Goal: Transaction & Acquisition: Obtain resource

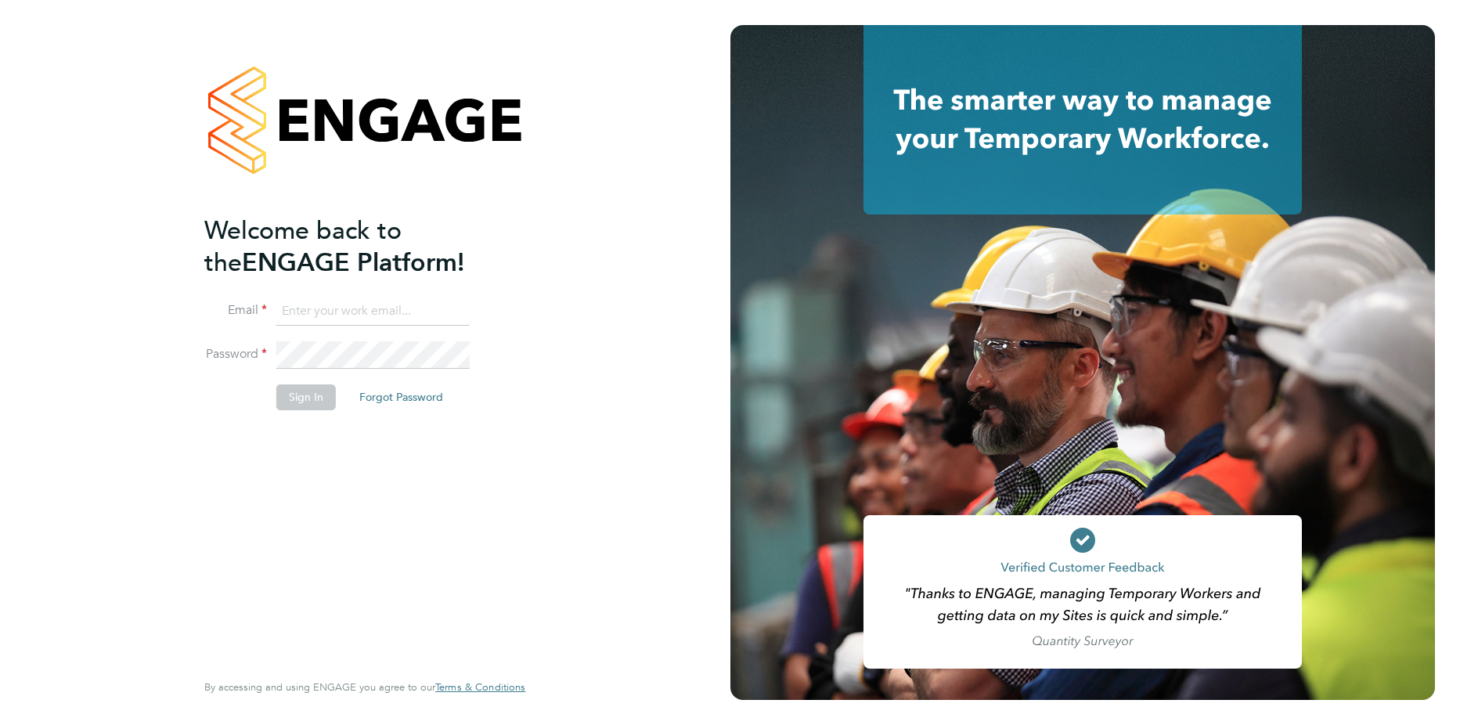
type input "[PERSON_NAME][EMAIL_ADDRESS][PERSON_NAME][DOMAIN_NAME]"
drag, startPoint x: 535, startPoint y: 365, endPoint x: 294, endPoint y: 395, distance: 243.1
click at [535, 365] on div "Welcome back to the ENGAGE Platform! Email [PERSON_NAME][EMAIL_ADDRESS][PERSON_…" at bounding box center [365, 362] width 384 height 725
click at [294, 395] on button "Sign In" at bounding box center [306, 396] width 60 height 25
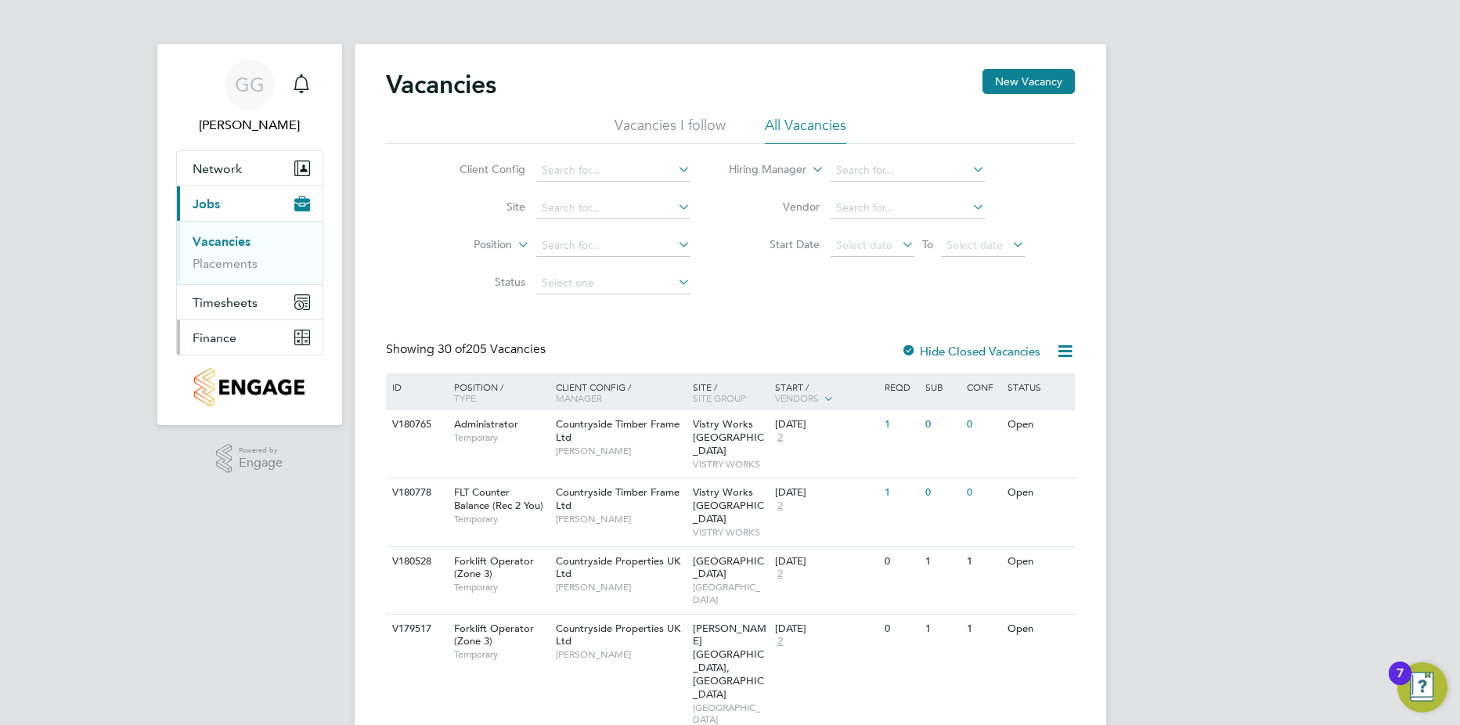
click at [236, 336] on button "Finance" at bounding box center [250, 337] width 146 height 34
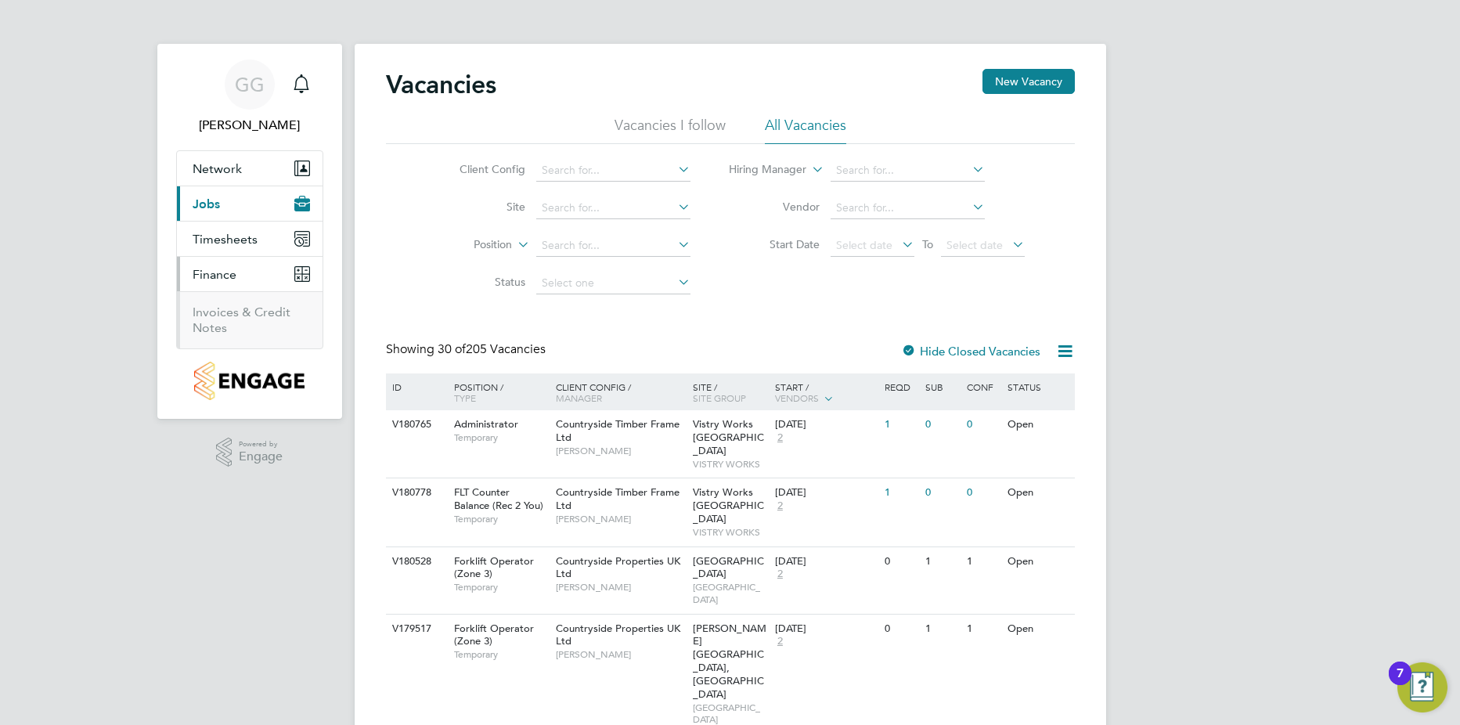
click at [232, 322] on li "Invoices & Credit Notes" at bounding box center [251, 320] width 117 height 31
click at [204, 311] on link "Invoices & Credit Notes" at bounding box center [242, 320] width 98 height 31
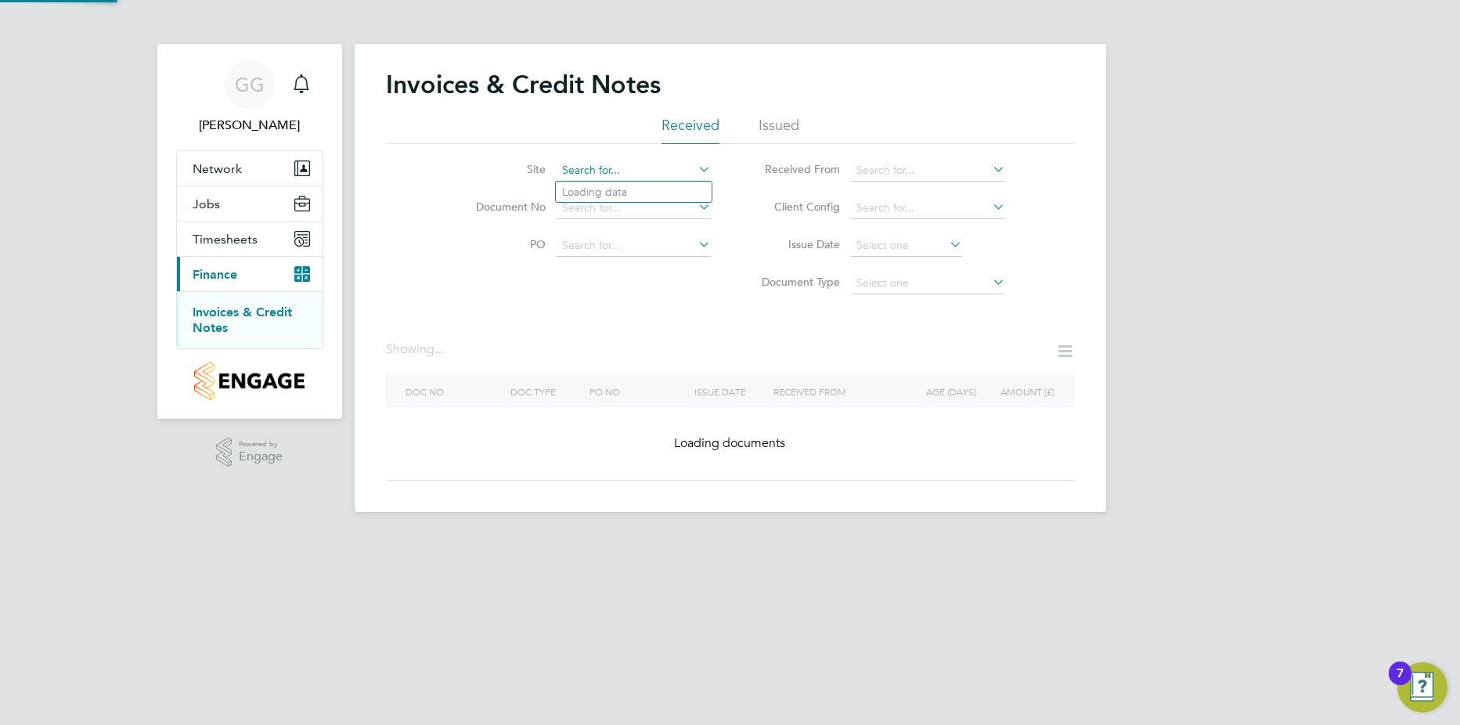
click at [617, 170] on input at bounding box center [634, 171] width 154 height 22
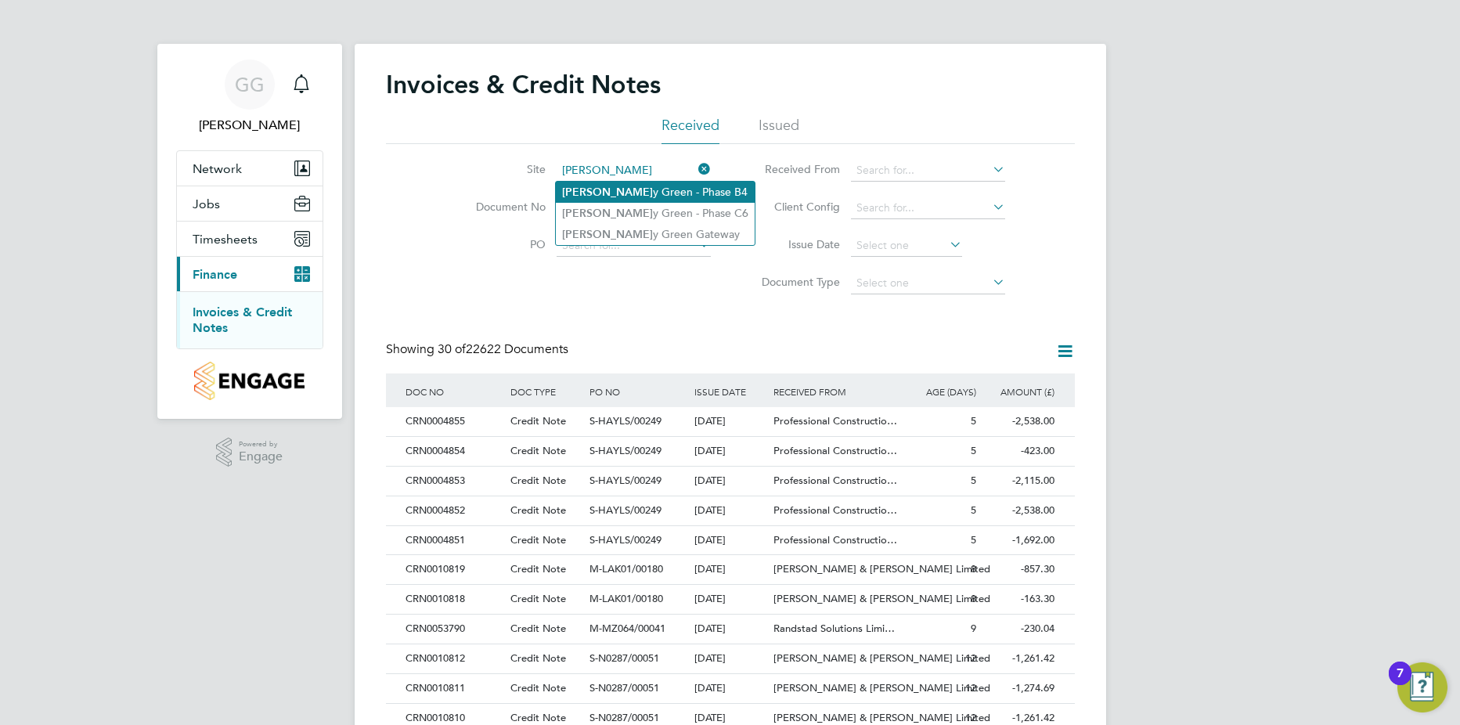
click at [689, 193] on li "Boorle y Green - Phase B4" at bounding box center [655, 192] width 199 height 21
type input "Boorley Green - Phase B4"
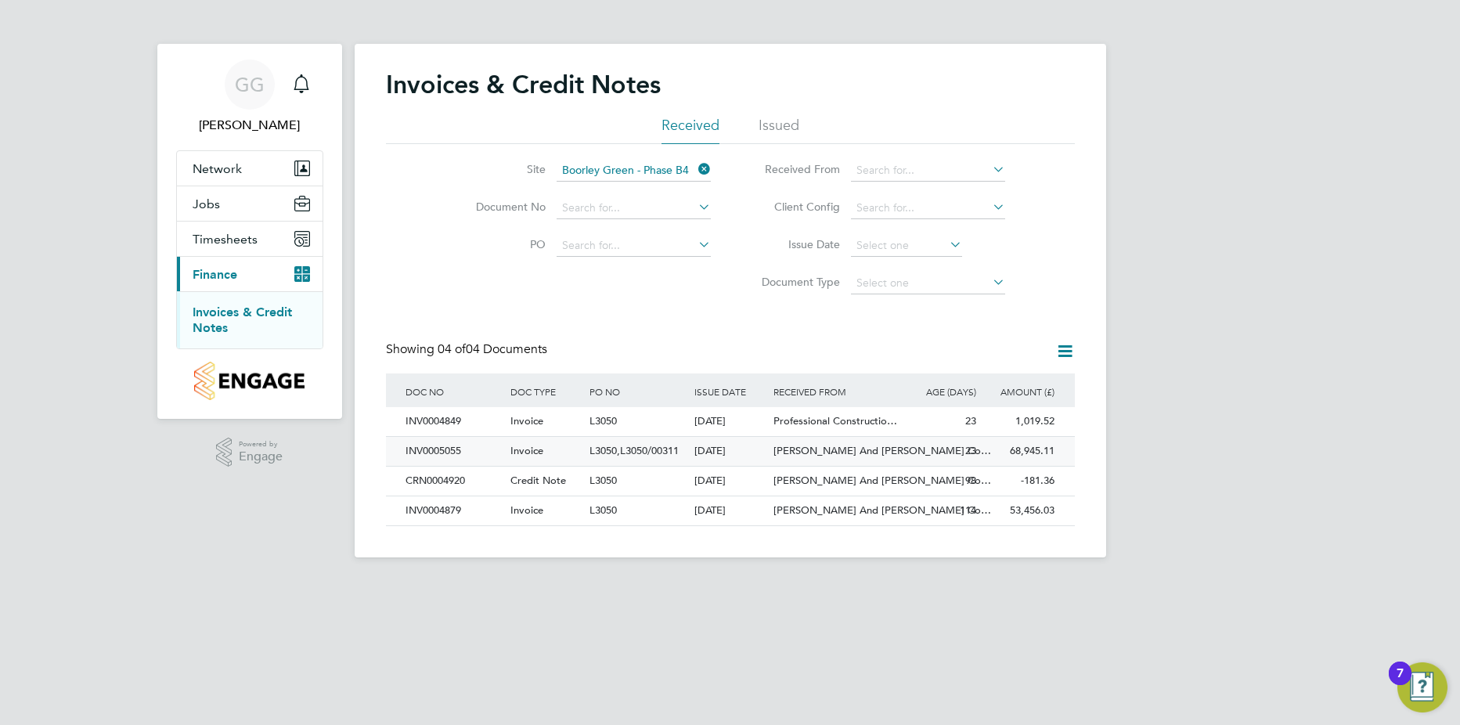
click at [823, 456] on span "O'Neill And Brennan Co…" at bounding box center [883, 450] width 218 height 13
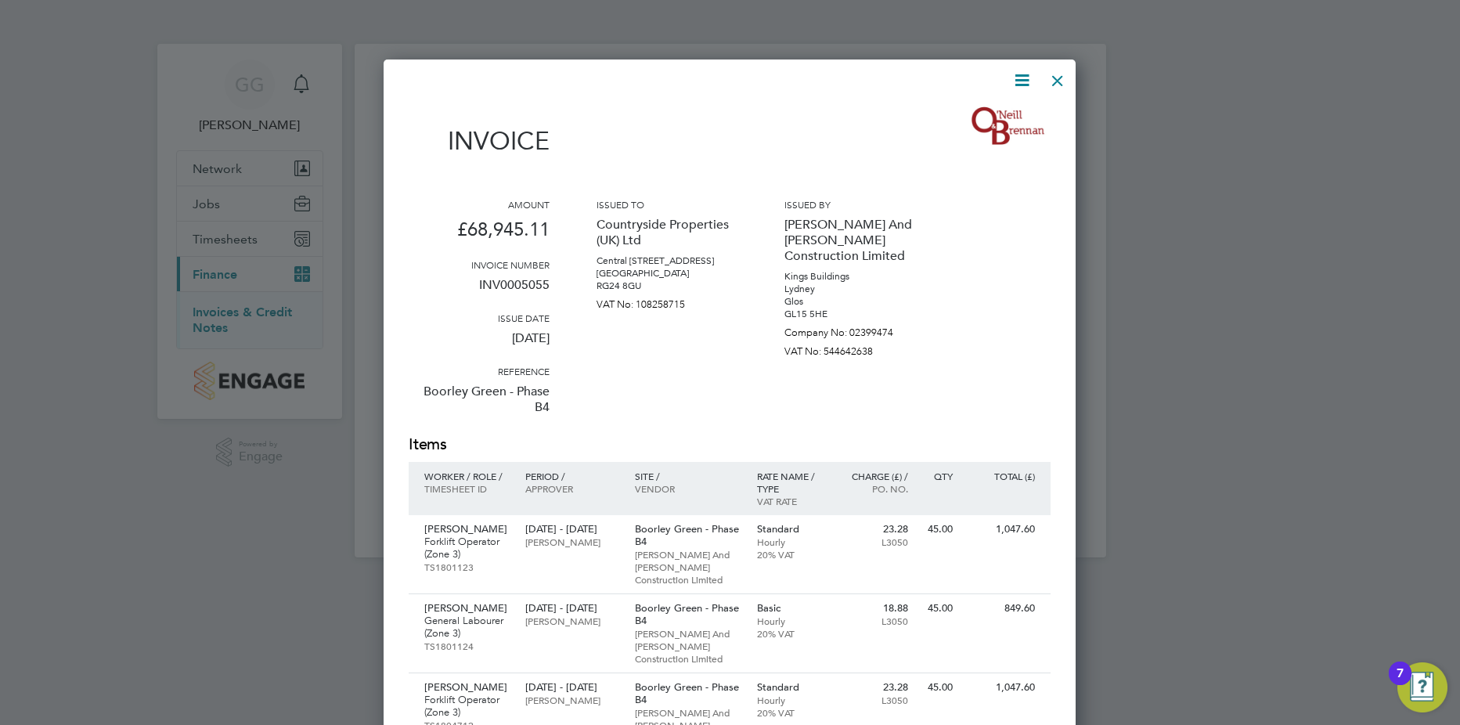
click at [1019, 82] on icon at bounding box center [1022, 80] width 20 height 20
click at [974, 120] on li "Download Invoice" at bounding box center [975, 117] width 108 height 22
click at [1063, 78] on div at bounding box center [1058, 77] width 28 height 28
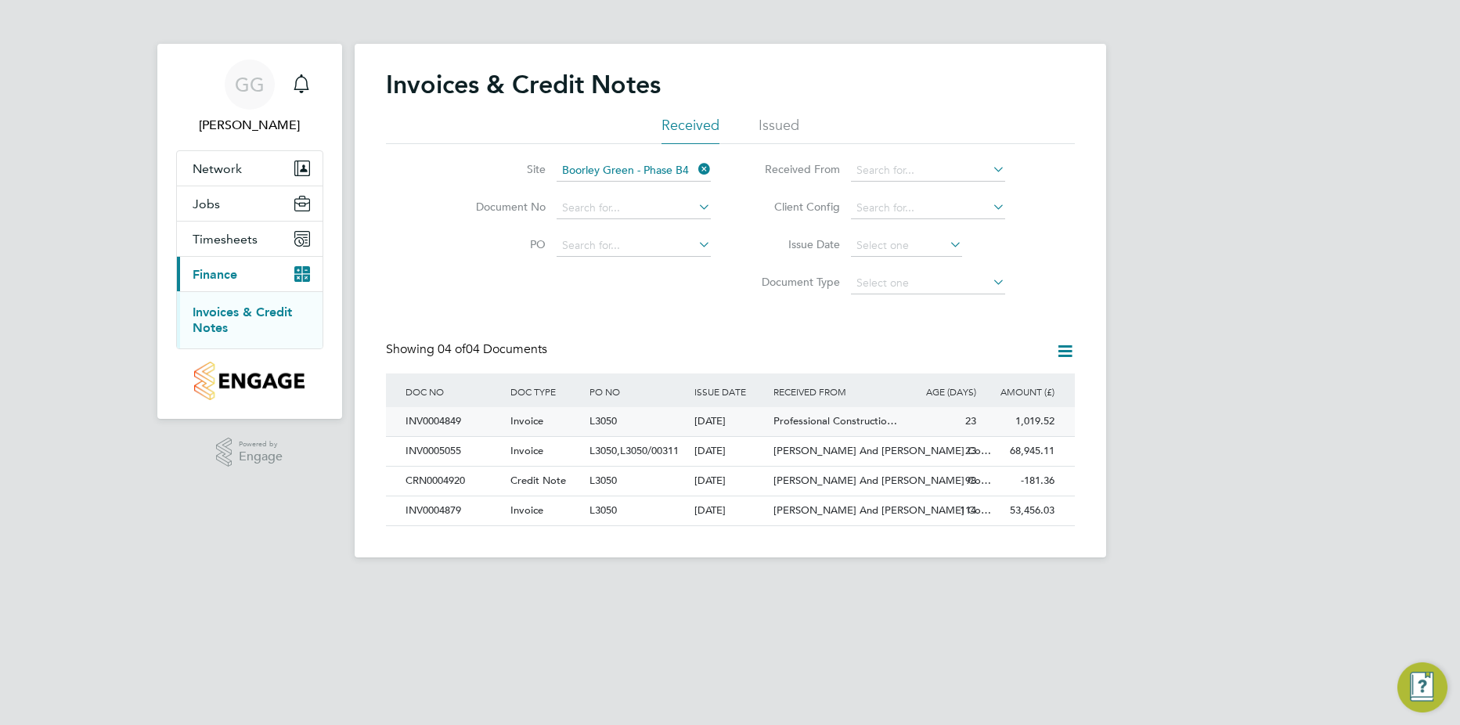
click at [702, 423] on div "01 Sep 2025" at bounding box center [730, 421] width 79 height 29
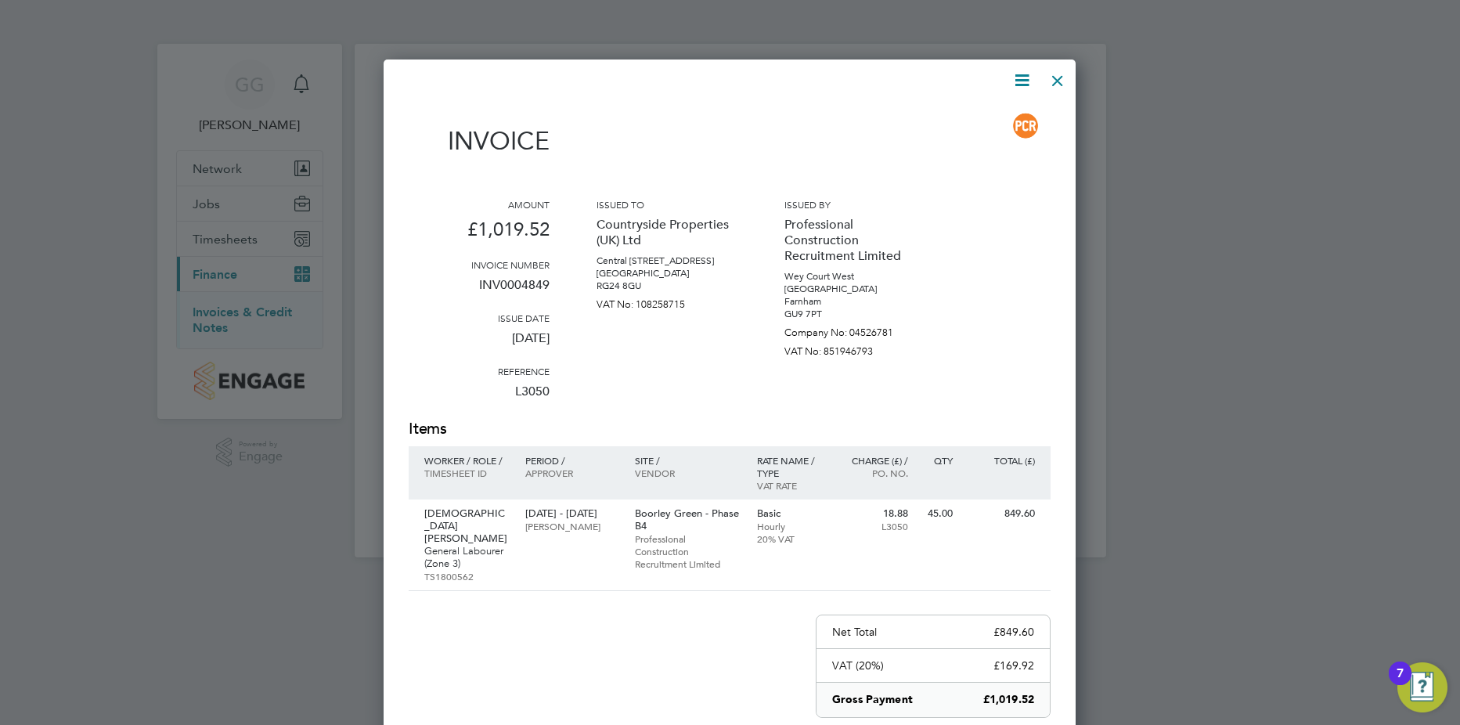
click at [1027, 78] on icon at bounding box center [1022, 80] width 20 height 20
click at [985, 111] on li "Download Invoice" at bounding box center [975, 117] width 108 height 22
click at [622, 41] on div at bounding box center [730, 362] width 1460 height 725
click at [1055, 76] on div at bounding box center [1058, 77] width 28 height 28
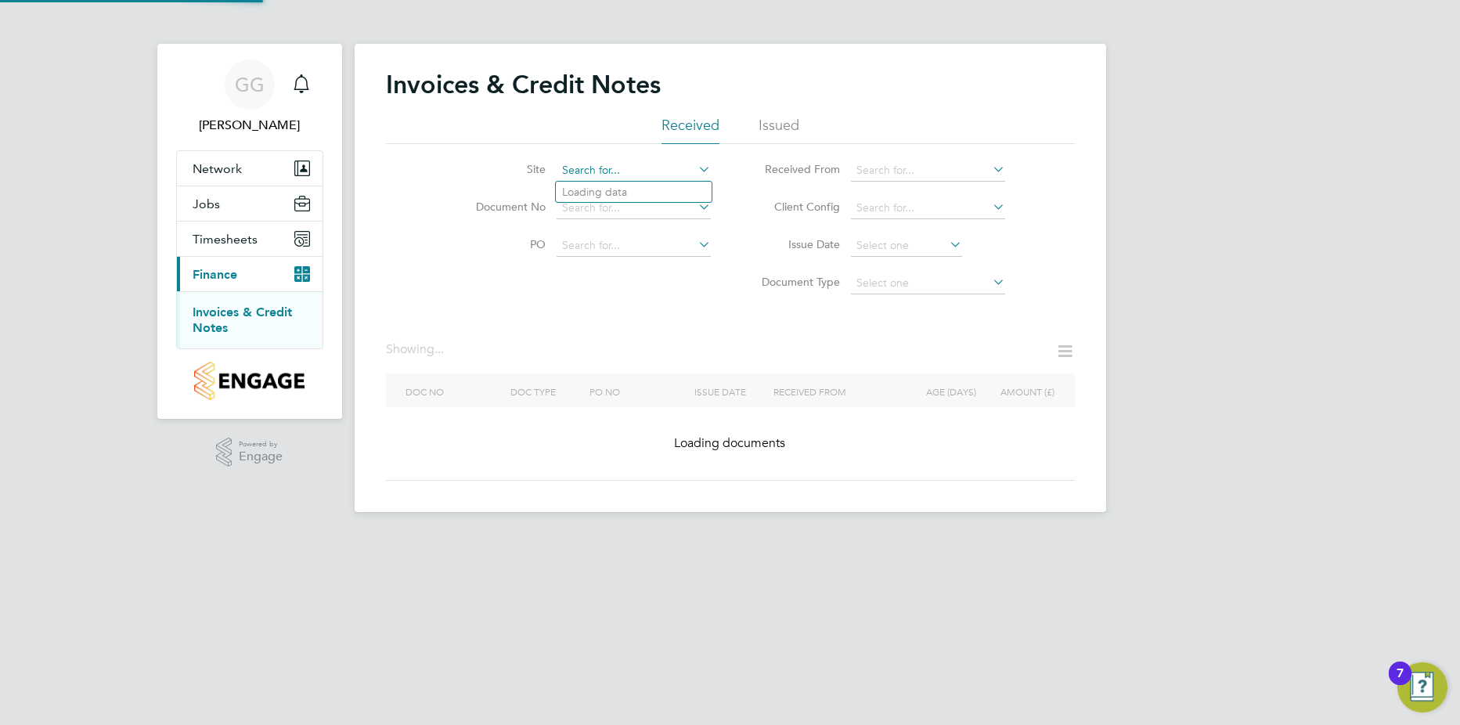
click at [621, 163] on input at bounding box center [634, 171] width 154 height 22
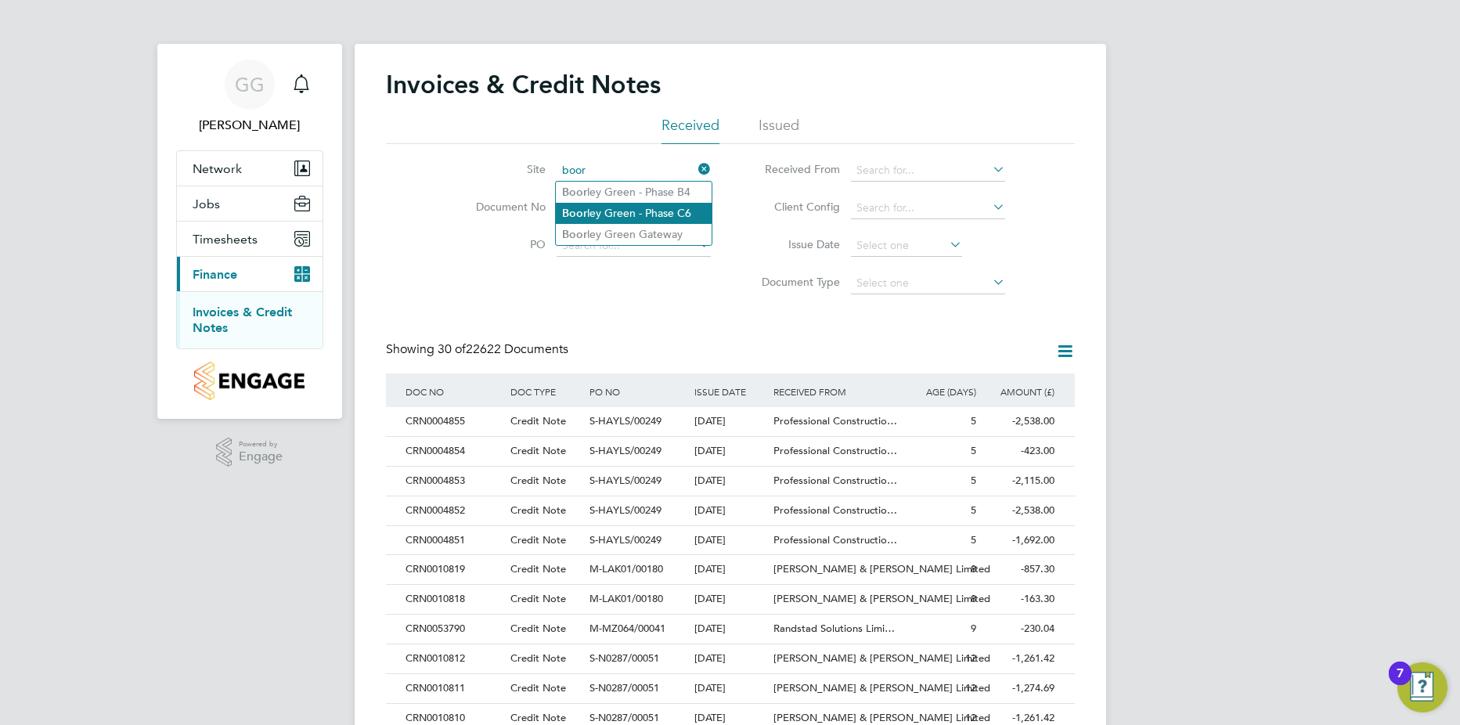
click at [682, 216] on li "Boor ley Green - Phase C6" at bounding box center [634, 213] width 156 height 21
type input "Boorley Green - Phase C6"
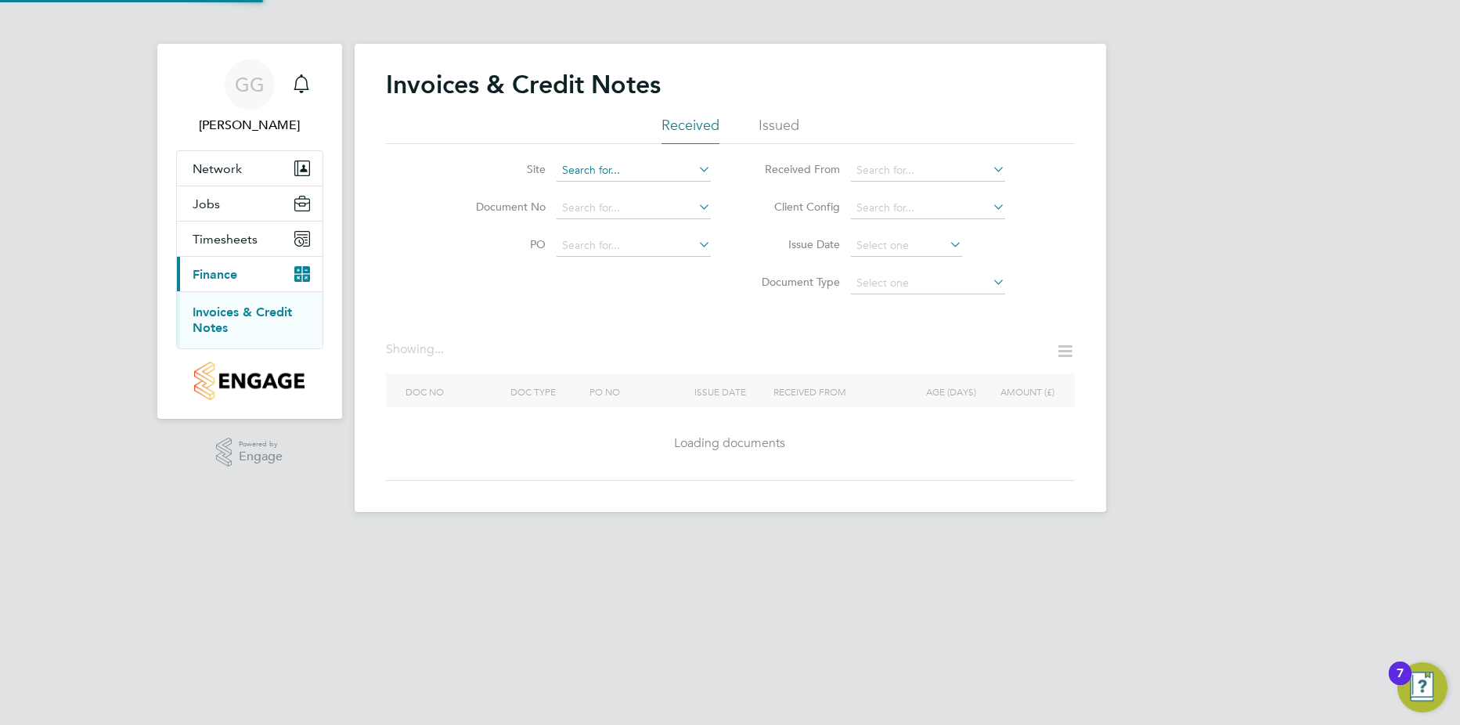
click at [648, 167] on input at bounding box center [634, 171] width 154 height 22
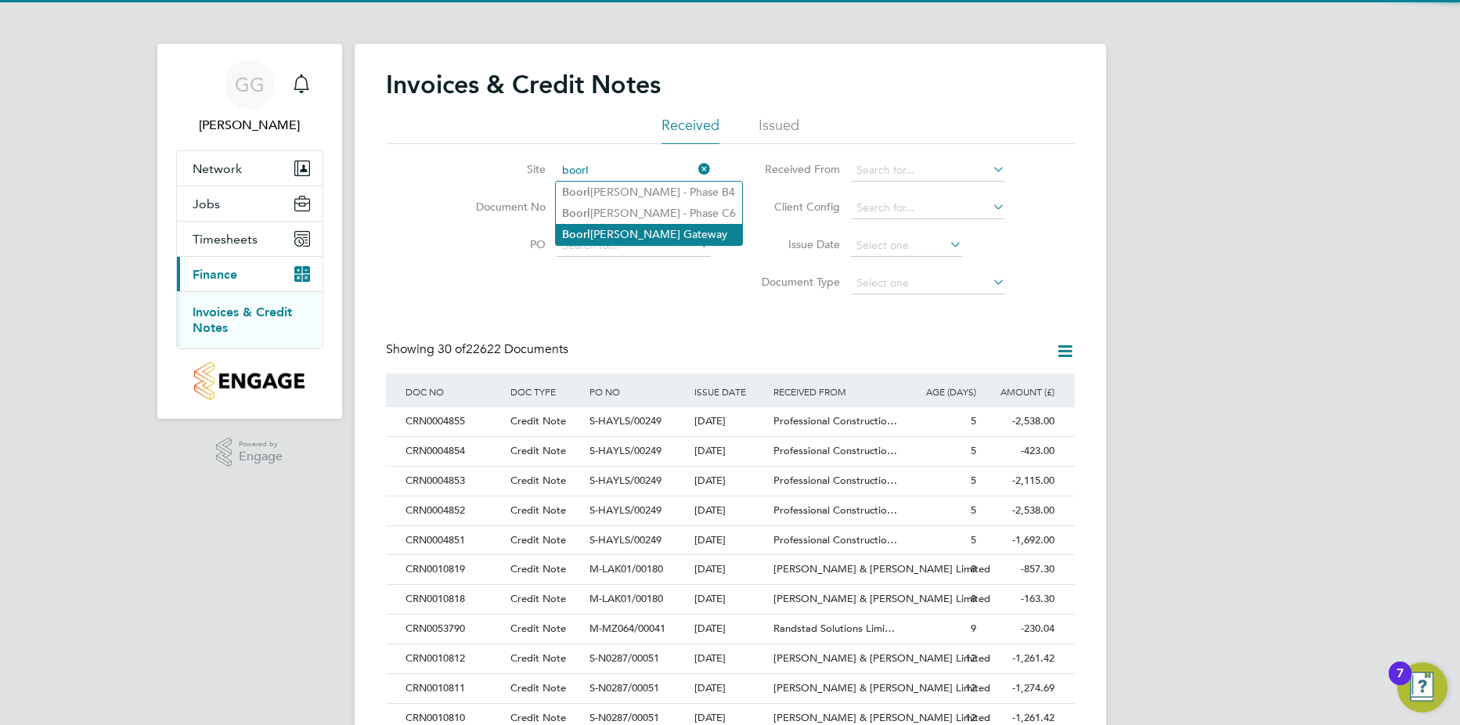
click at [651, 227] on li "Boorl ey Green Gateway" at bounding box center [649, 234] width 186 height 21
type input "Boorley Green Gateway"
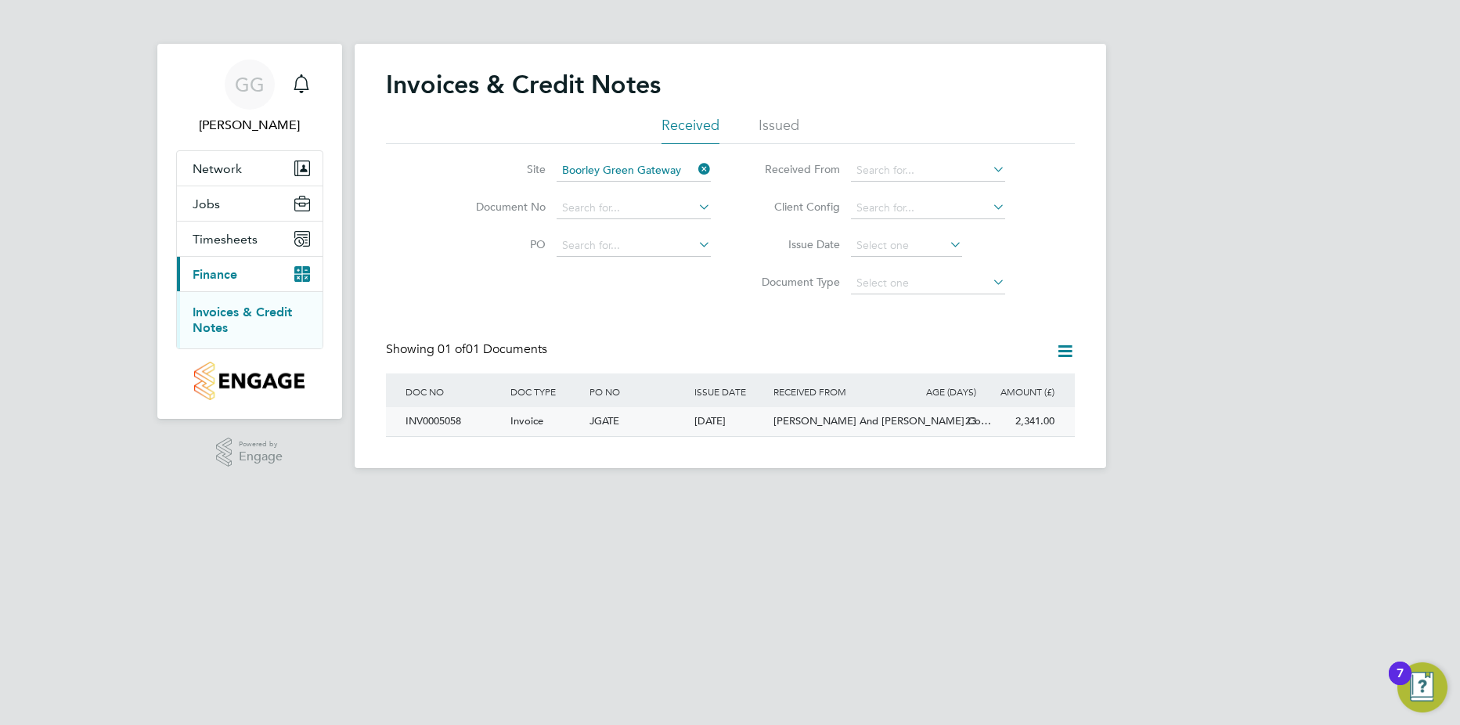
click at [810, 428] on div "O'Neill And Brennan Co…" at bounding box center [836, 421] width 132 height 29
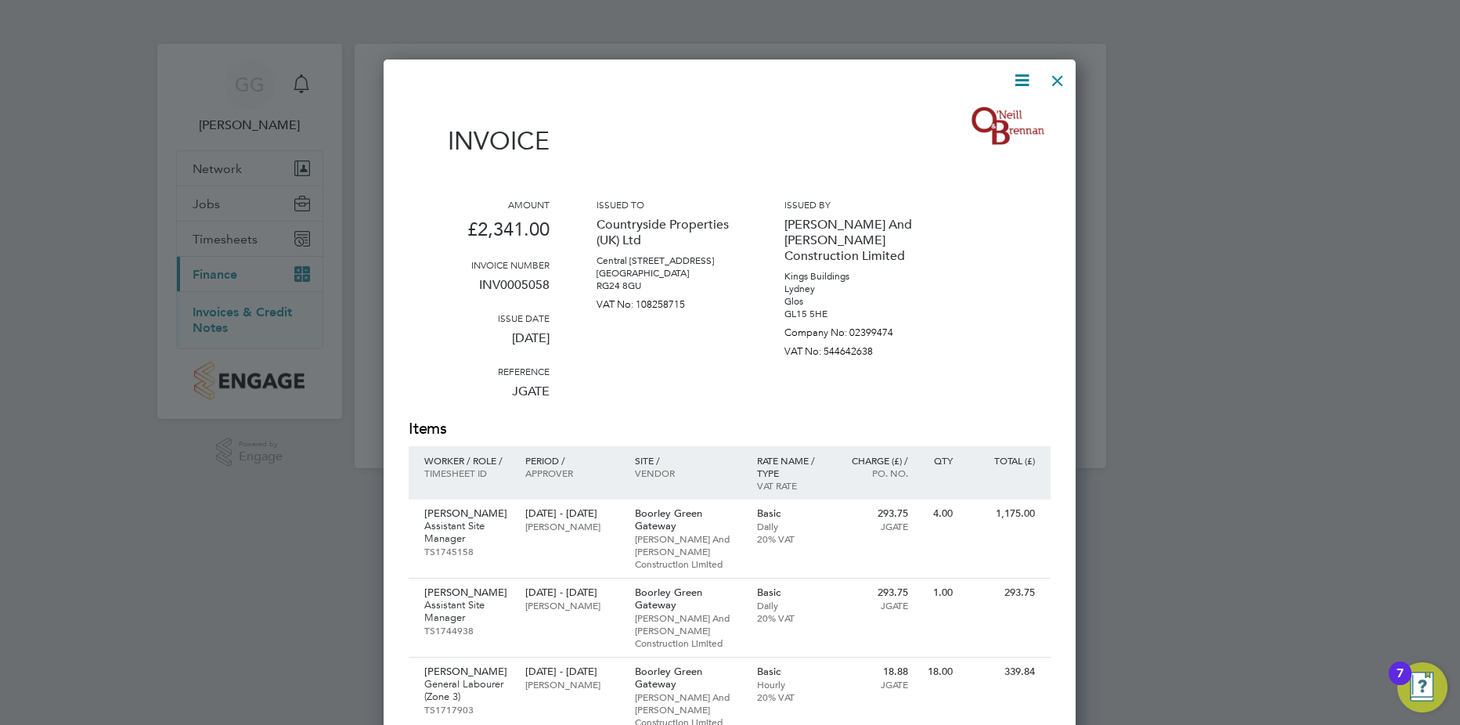
click at [1023, 70] on icon at bounding box center [1022, 80] width 20 height 20
click at [999, 115] on li "Download Invoice" at bounding box center [975, 117] width 108 height 22
click at [1055, 80] on div at bounding box center [1058, 77] width 28 height 28
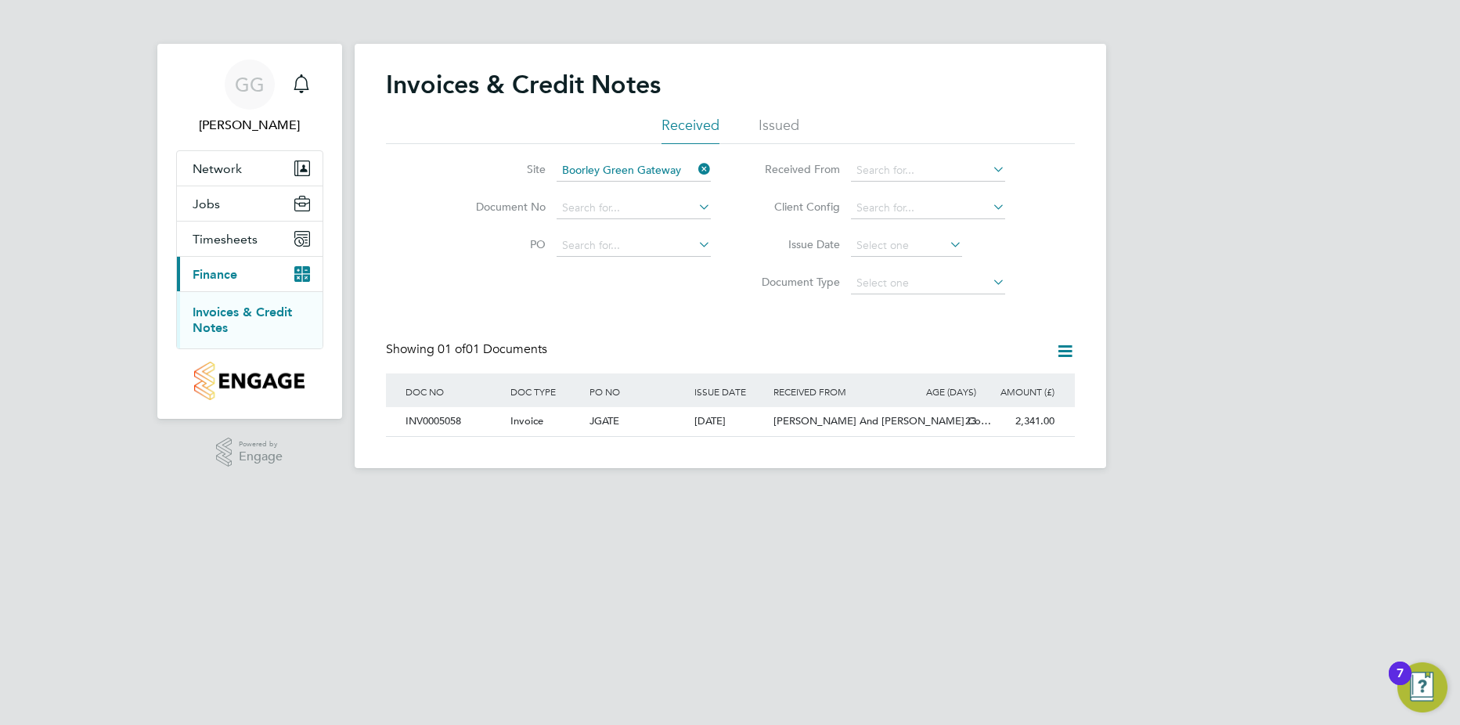
click at [695, 167] on icon at bounding box center [695, 169] width 0 height 22
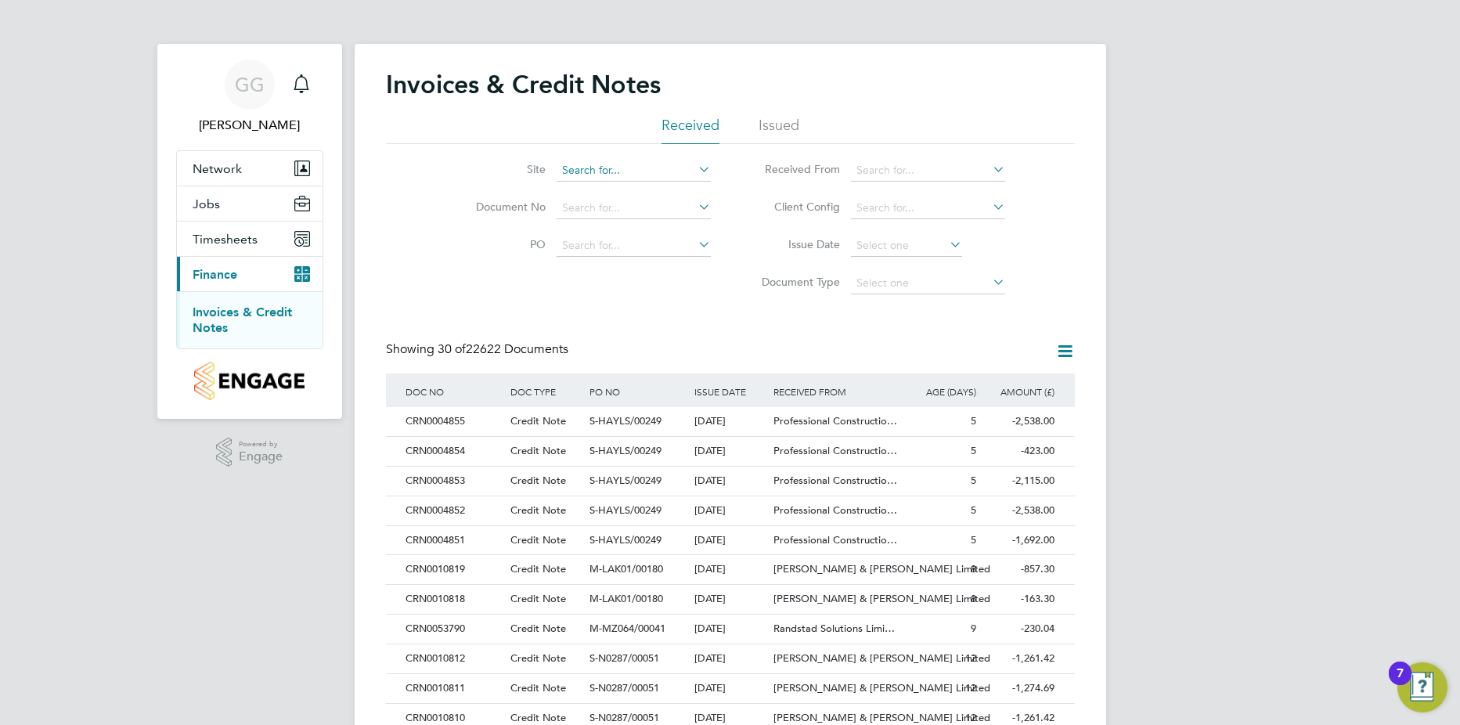
click at [655, 170] on input at bounding box center [634, 171] width 154 height 22
click at [658, 190] on li "Portuga l Road - Woking" at bounding box center [634, 192] width 156 height 21
type input "Portugal Road - Woking"
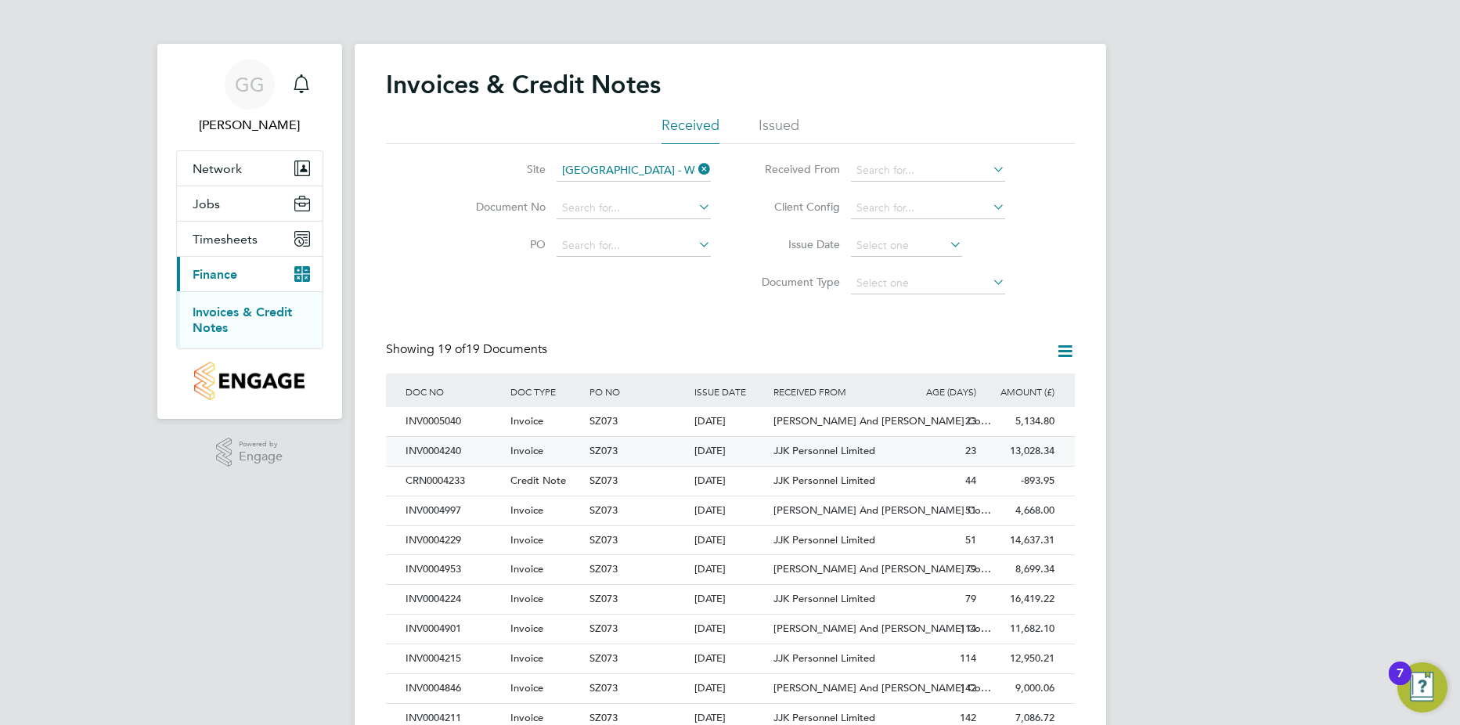
click at [824, 454] on span "JJK Personnel Limited" at bounding box center [825, 450] width 102 height 13
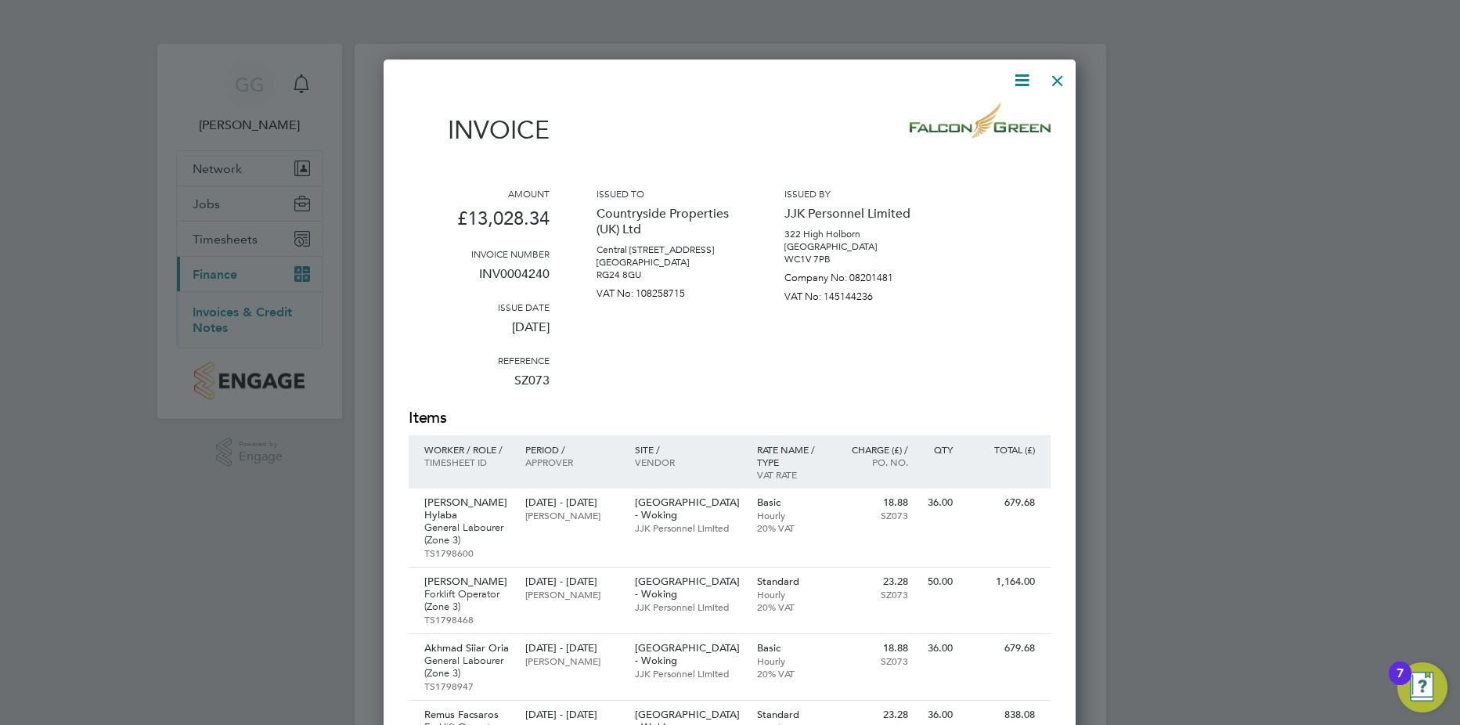
click at [1026, 88] on icon at bounding box center [1022, 80] width 20 height 20
click at [964, 120] on li "Download Invoice" at bounding box center [975, 117] width 108 height 22
click at [1060, 88] on div at bounding box center [1058, 77] width 28 height 28
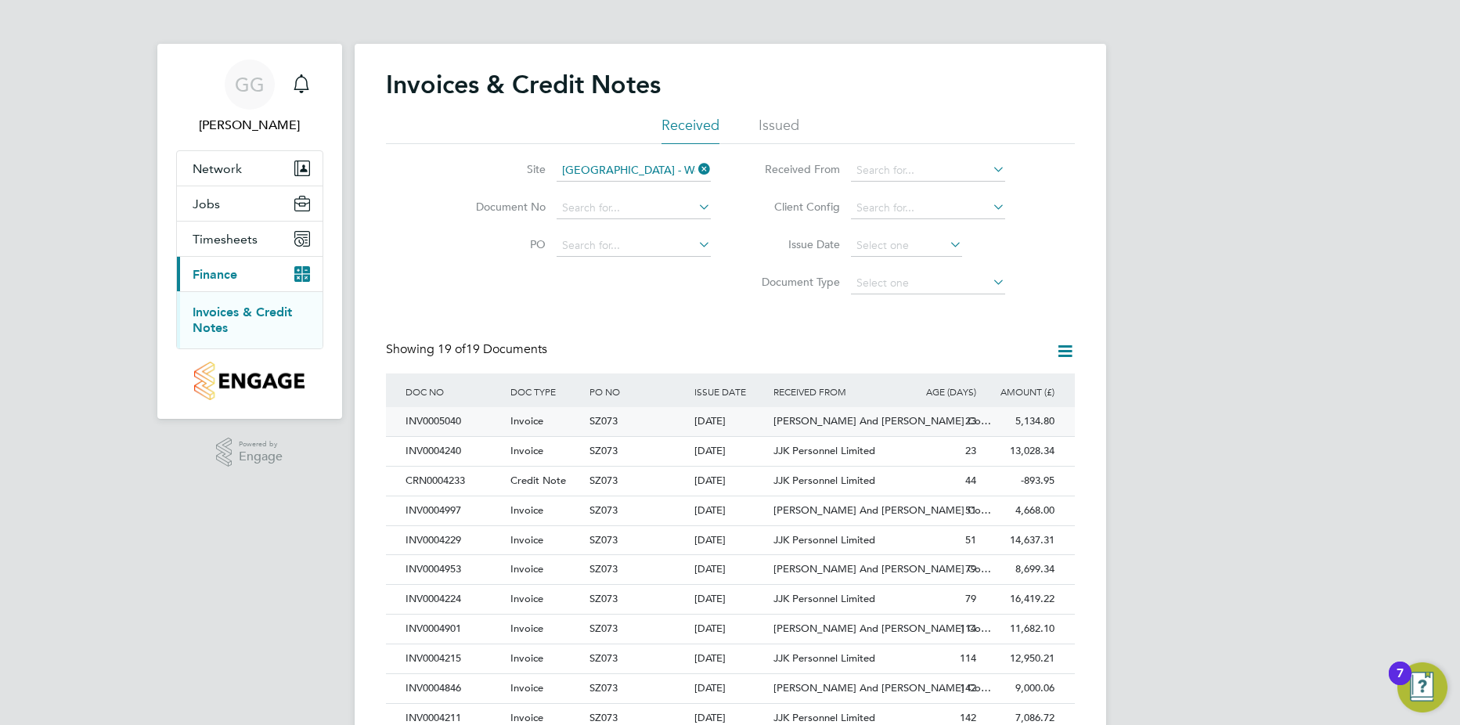
click at [611, 415] on span "SZ073" at bounding box center [604, 420] width 28 height 13
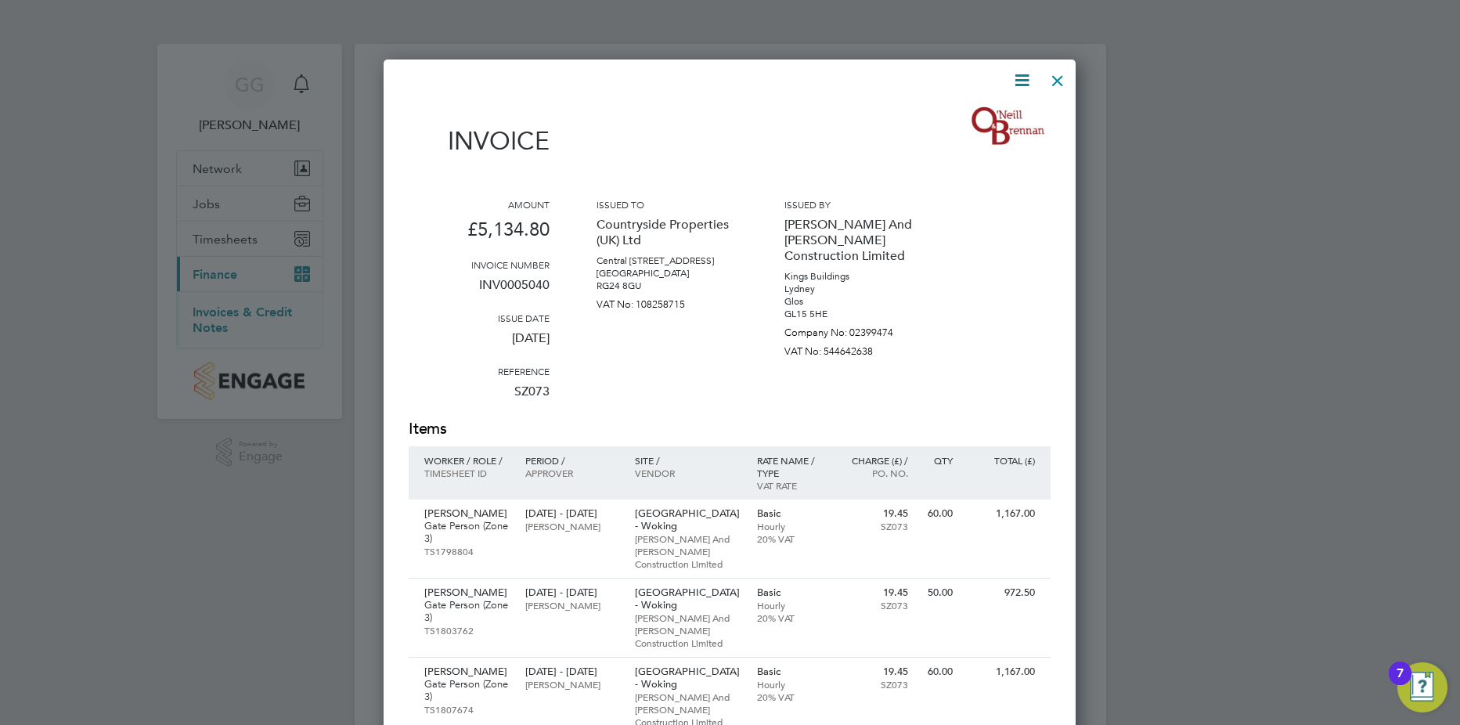
click at [1026, 87] on icon at bounding box center [1022, 80] width 20 height 20
click at [987, 105] on div "Download Invoice" at bounding box center [974, 117] width 125 height 39
click at [984, 116] on img at bounding box center [1008, 126] width 85 height 47
click at [1021, 77] on icon at bounding box center [1022, 80] width 20 height 20
click at [971, 118] on li "Download Invoice" at bounding box center [975, 117] width 108 height 22
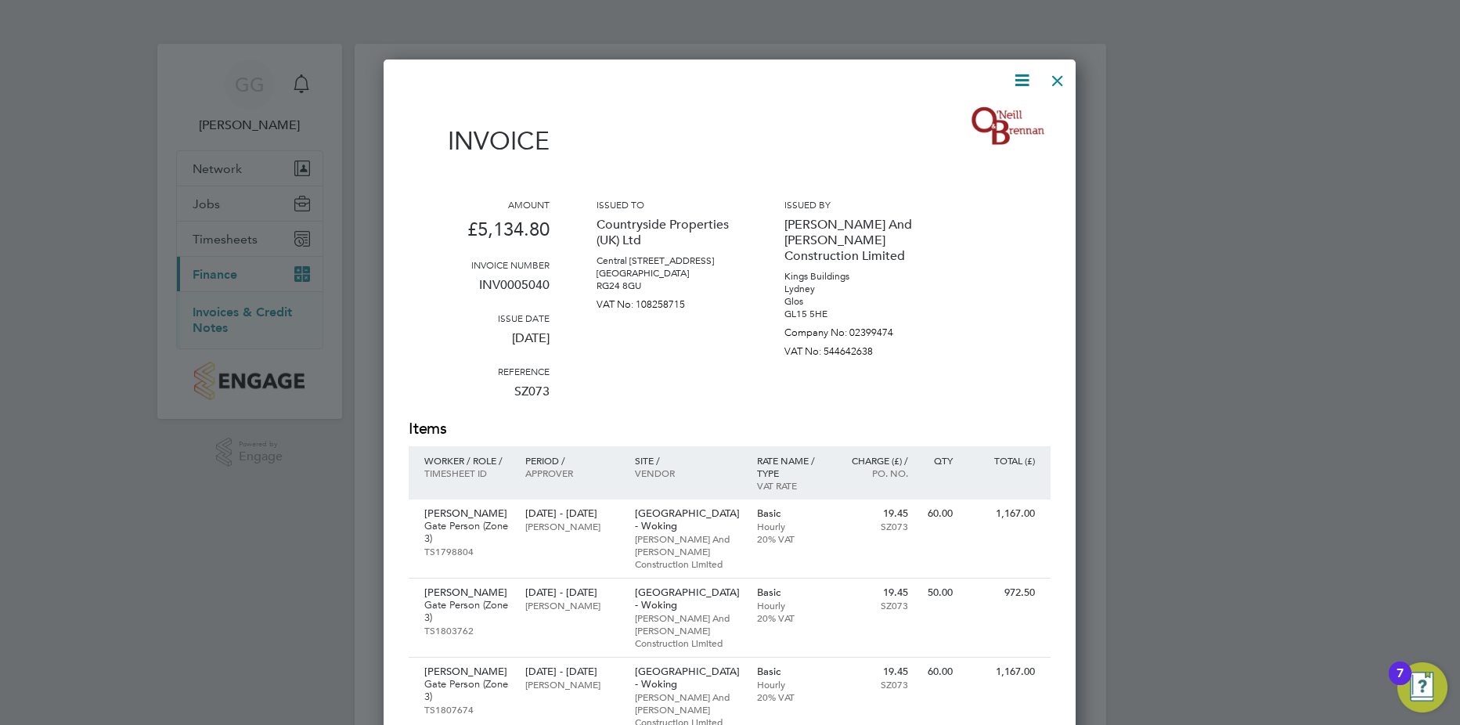
click at [1062, 83] on div at bounding box center [1058, 77] width 28 height 28
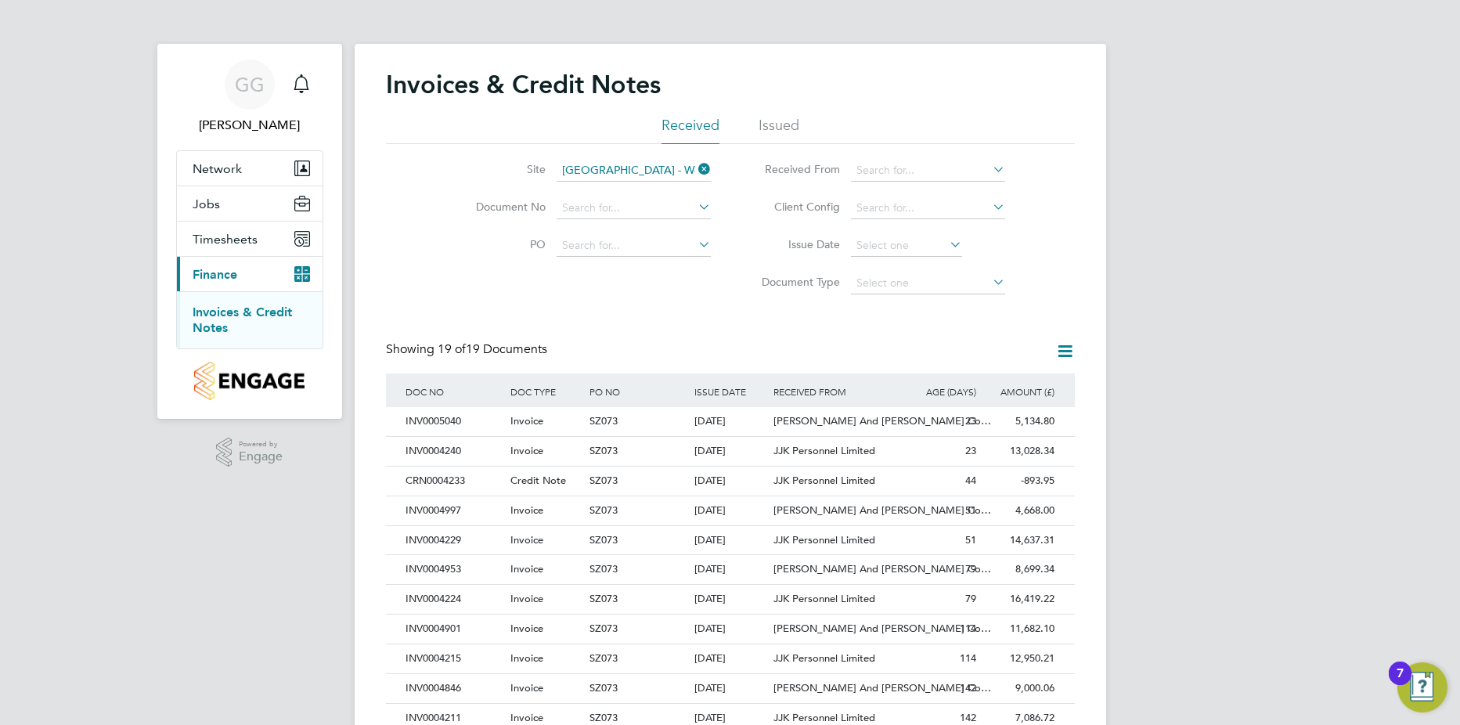
click at [1223, 314] on div "GG Georgina Godo Notifications Applications: Network Team Members Sites Workers…" at bounding box center [730, 513] width 1460 height 1027
